Goal: Transaction & Acquisition: Purchase product/service

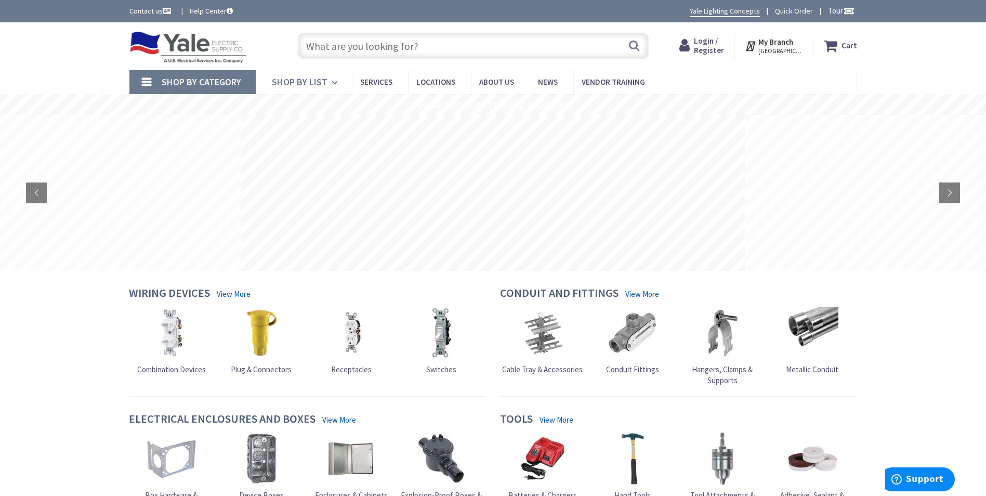
click at [334, 89] on icon at bounding box center [336, 82] width 10 height 23
click at [134, 81] on link "Shop By Category" at bounding box center [192, 82] width 126 height 24
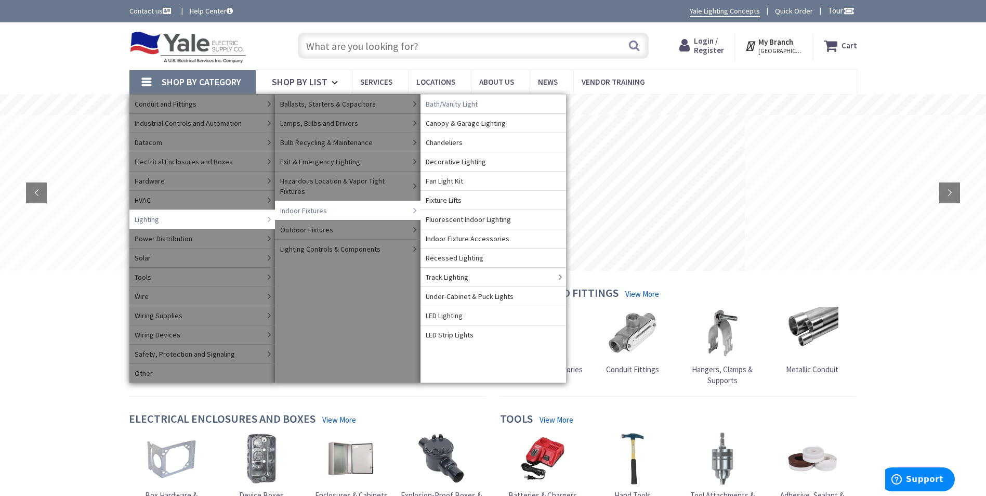
click at [457, 107] on span "Bath/Vanity Light" at bounding box center [451, 104] width 52 height 10
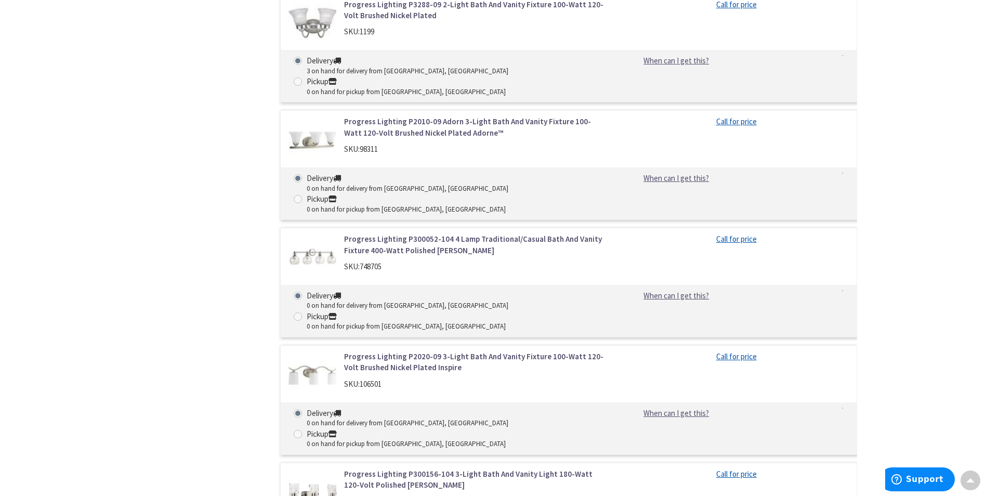
scroll to position [2702, 0]
